Goal: Check status: Check status

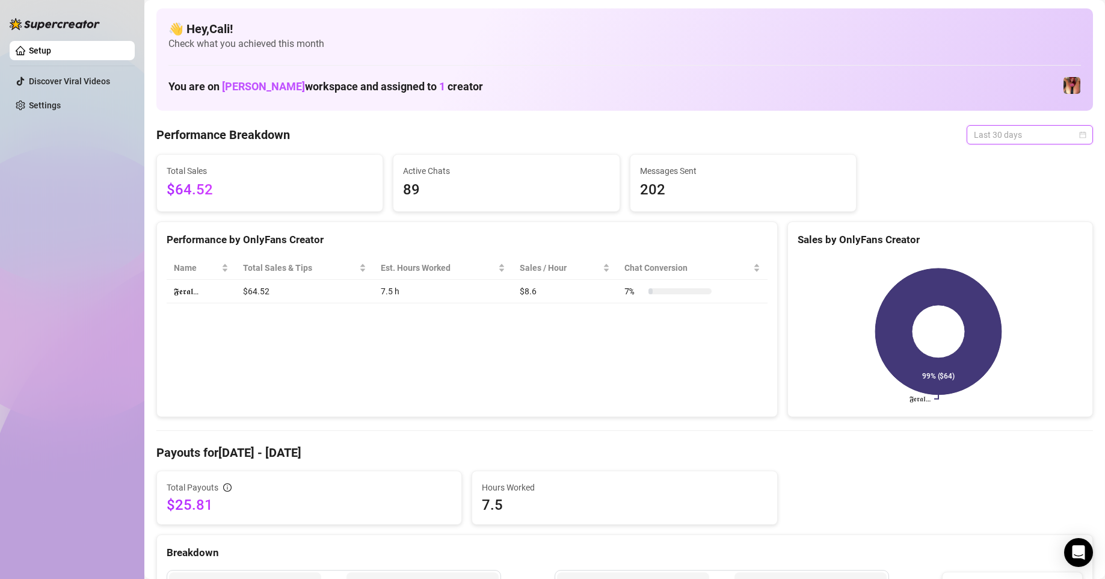
click at [1045, 135] on span "Last 30 days" at bounding box center [1030, 135] width 112 height 18
click at [1006, 177] on div "Last 7 days" at bounding box center [1019, 177] width 107 height 13
click at [1026, 139] on span "Last 7 days" at bounding box center [1030, 135] width 112 height 18
click at [1016, 195] on div "Last 30 days" at bounding box center [1019, 197] width 107 height 13
click at [1016, 131] on span "Last 30 days" at bounding box center [1030, 135] width 112 height 18
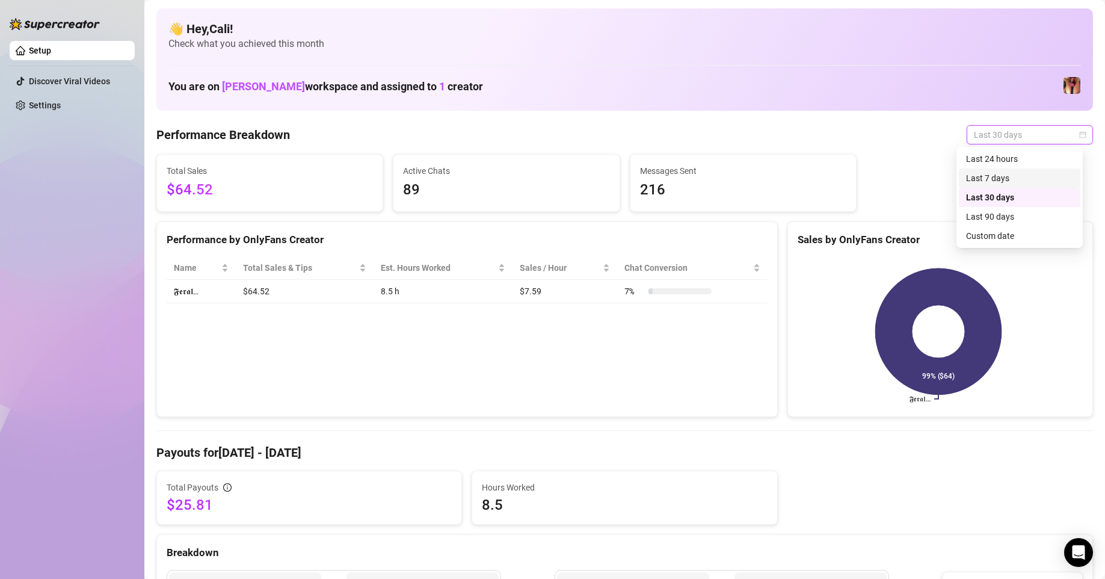
click at [1007, 173] on div "Last 7 days" at bounding box center [1019, 177] width 107 height 13
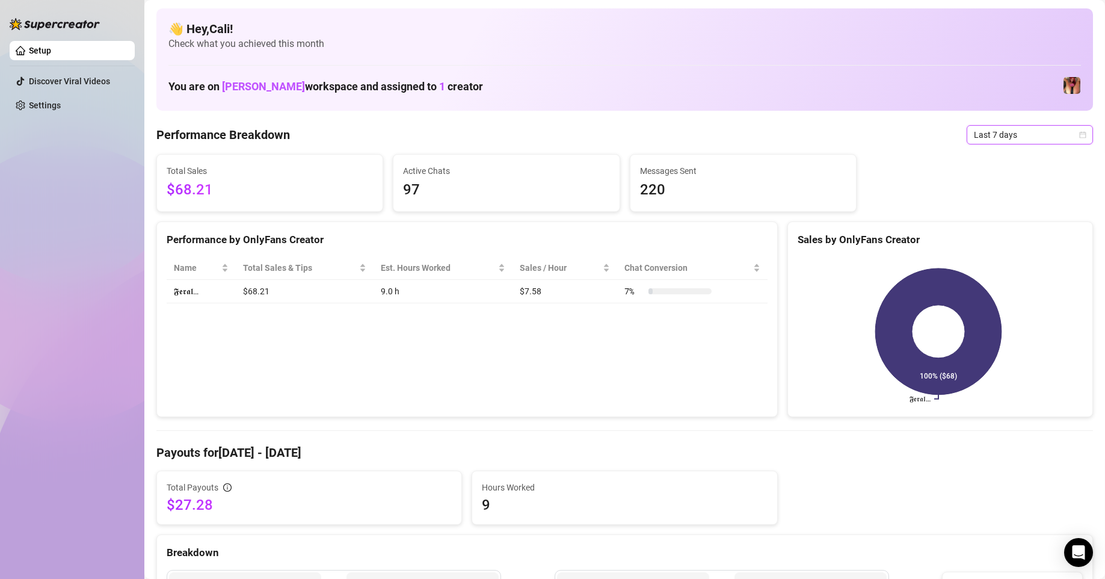
click at [1023, 129] on span "Last 7 days" at bounding box center [1030, 135] width 112 height 18
click at [999, 192] on div "Last 30 days" at bounding box center [1019, 197] width 107 height 13
click at [998, 134] on span "Last 30 days" at bounding box center [1030, 135] width 112 height 18
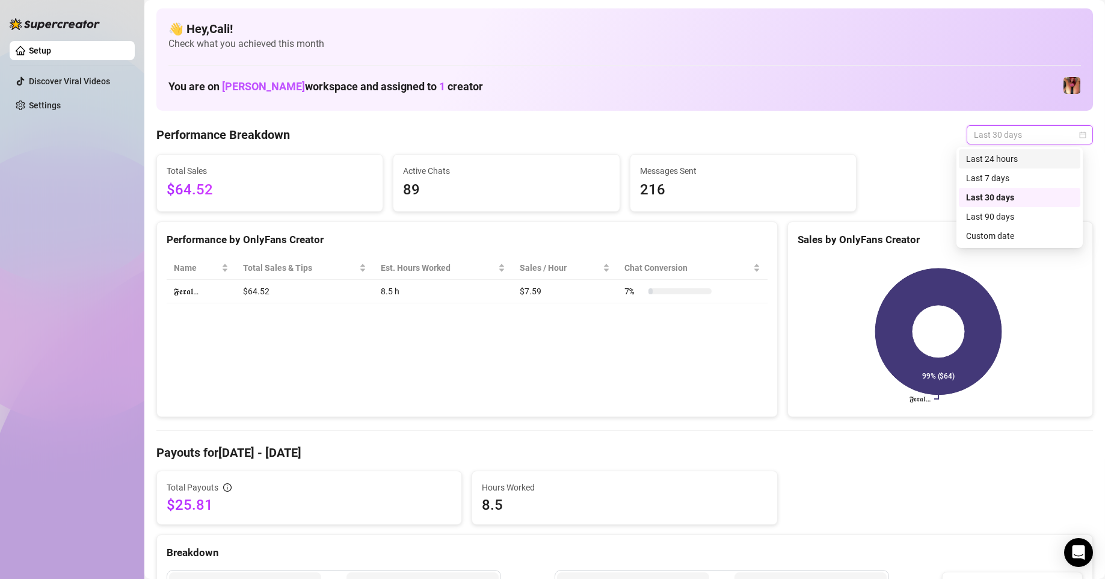
click at [995, 150] on div "Last 24 hours" at bounding box center [1019, 158] width 121 height 19
click at [1004, 132] on span "Last 24 hours" at bounding box center [1030, 135] width 112 height 18
click at [1005, 171] on div "Last 7 days" at bounding box center [1019, 177] width 107 height 13
